Goal: Information Seeking & Learning: Learn about a topic

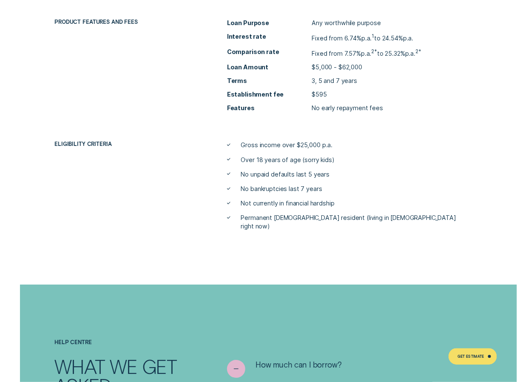
scroll to position [2846, 0]
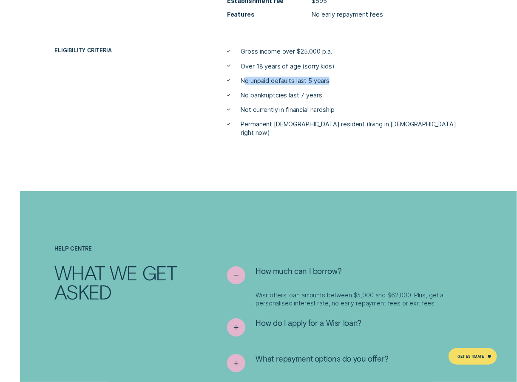
drag, startPoint x: 243, startPoint y: 83, endPoint x: 334, endPoint y: 82, distance: 90.5
click at [334, 82] on li "No unpaid defaults last 5 years" at bounding box center [344, 80] width 235 height 8
click at [290, 99] on span "No bankruptcies last 7 years" at bounding box center [281, 95] width 81 height 8
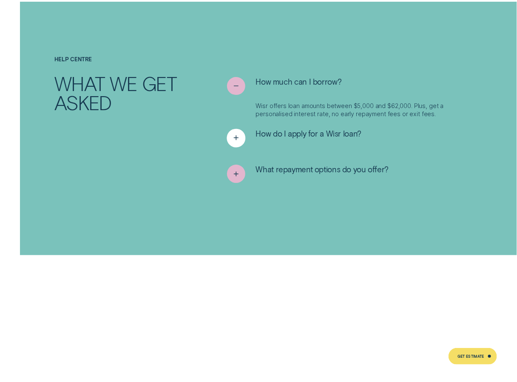
scroll to position [3016, 0]
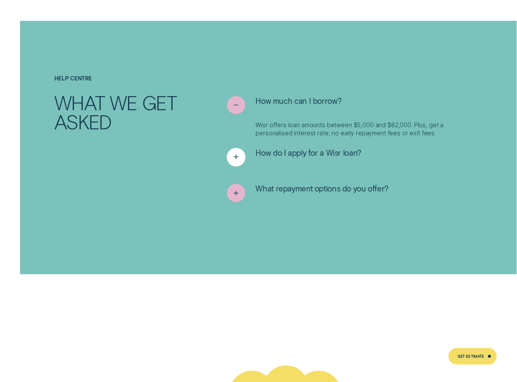
click at [304, 148] on span "How do I apply for a Wisr loan?" at bounding box center [309, 153] width 106 height 10
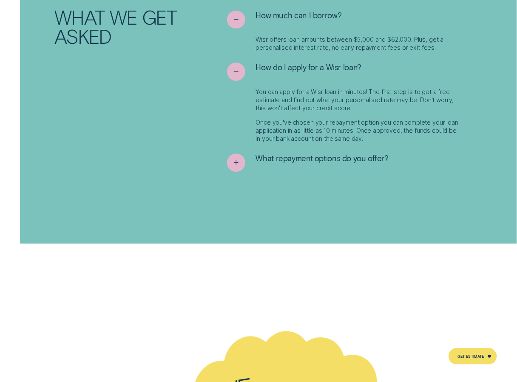
scroll to position [3144, 0]
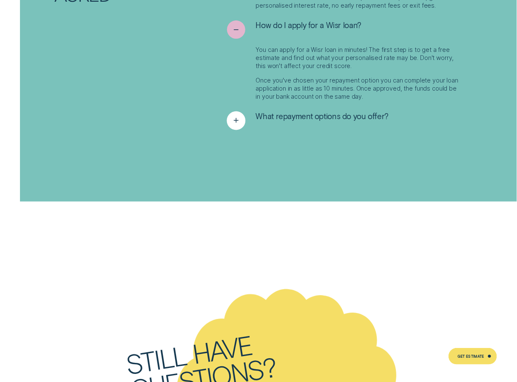
click at [348, 111] on span "What repayment options do you offer?" at bounding box center [322, 116] width 133 height 10
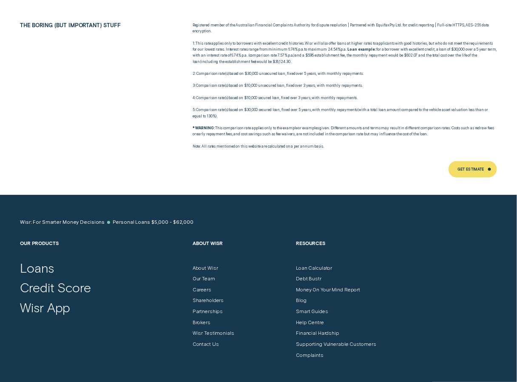
scroll to position [4036, 0]
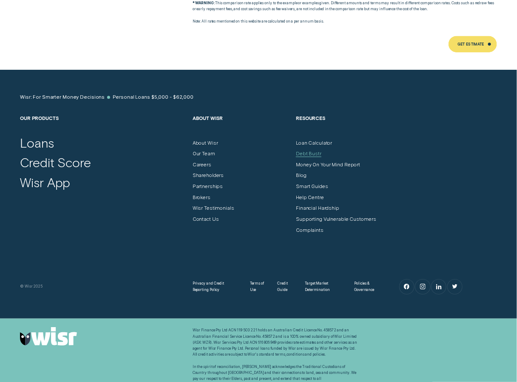
click at [305, 150] on div "Debt Bustr" at bounding box center [308, 153] width 25 height 6
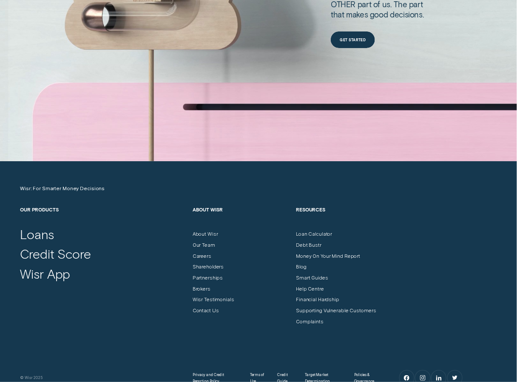
scroll to position [2393, 0]
